Goal: Submit feedback/report problem: Submit feedback/report problem

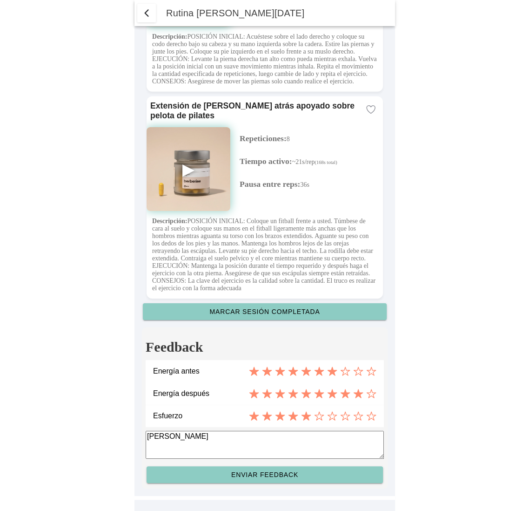
scroll to position [2271, 0]
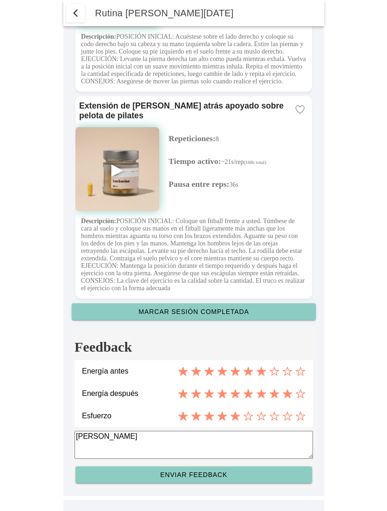
click at [223, 373] on icon at bounding box center [222, 371] width 10 height 9
click at [210, 394] on icon at bounding box center [209, 393] width 10 height 9
click at [195, 415] on icon at bounding box center [196, 416] width 10 height 9
click at [172, 435] on textarea "[PERSON_NAME]" at bounding box center [194, 445] width 238 height 28
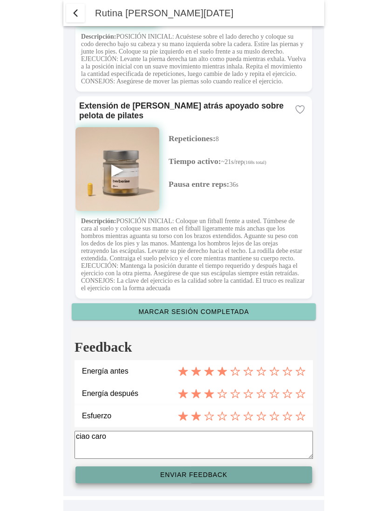
click at [0, 0] on slot "Enviar feedback" at bounding box center [0, 0] width 0 height 0
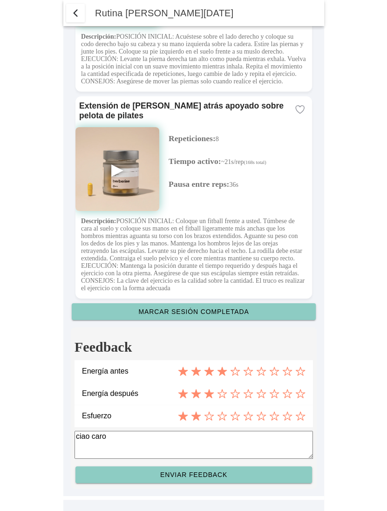
click at [0, 0] on slot "Enviar feedback" at bounding box center [0, 0] width 0 height 0
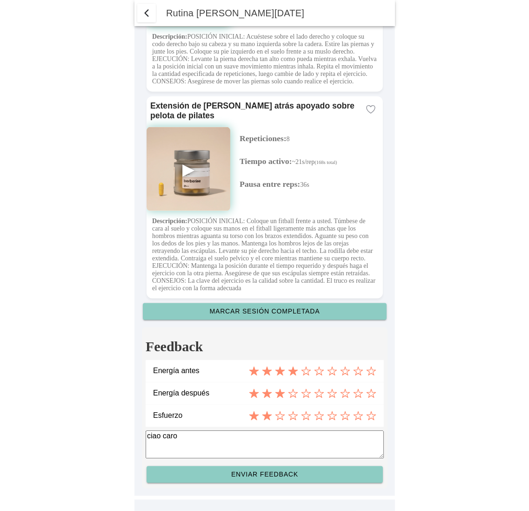
click at [308, 396] on icon at bounding box center [306, 394] width 9 height 8
click at [211, 437] on textarea "ciao caro" at bounding box center [265, 445] width 238 height 28
type textarea "ciao caro nivel 5"
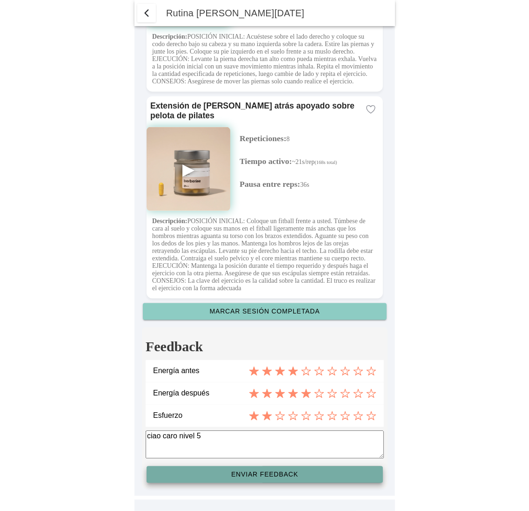
click at [273, 469] on button "Enviar feedback" at bounding box center [265, 474] width 237 height 17
